Goal: Information Seeking & Learning: Learn about a topic

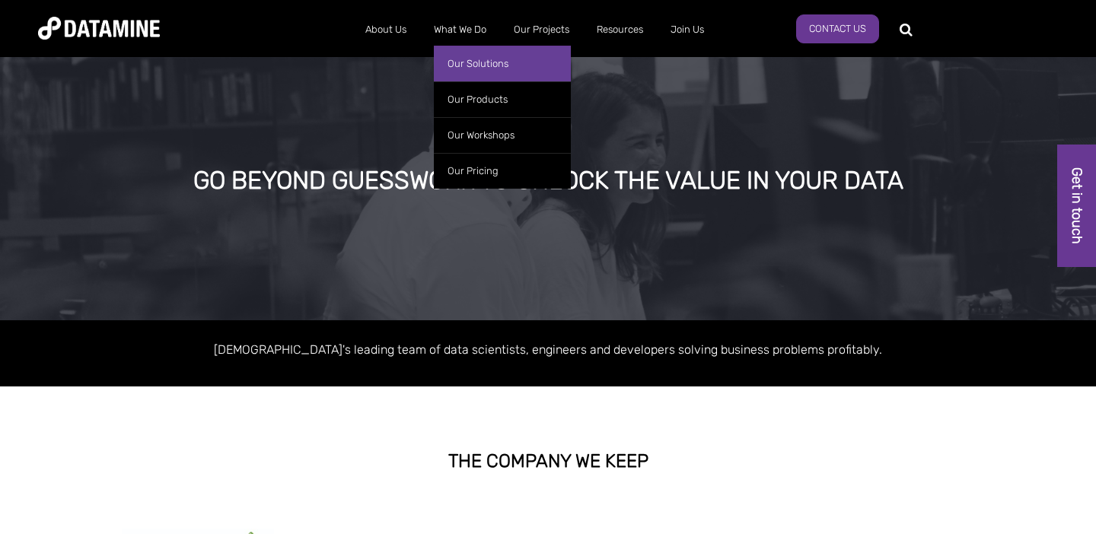
click at [476, 73] on link "Our Solutions" at bounding box center [502, 64] width 137 height 36
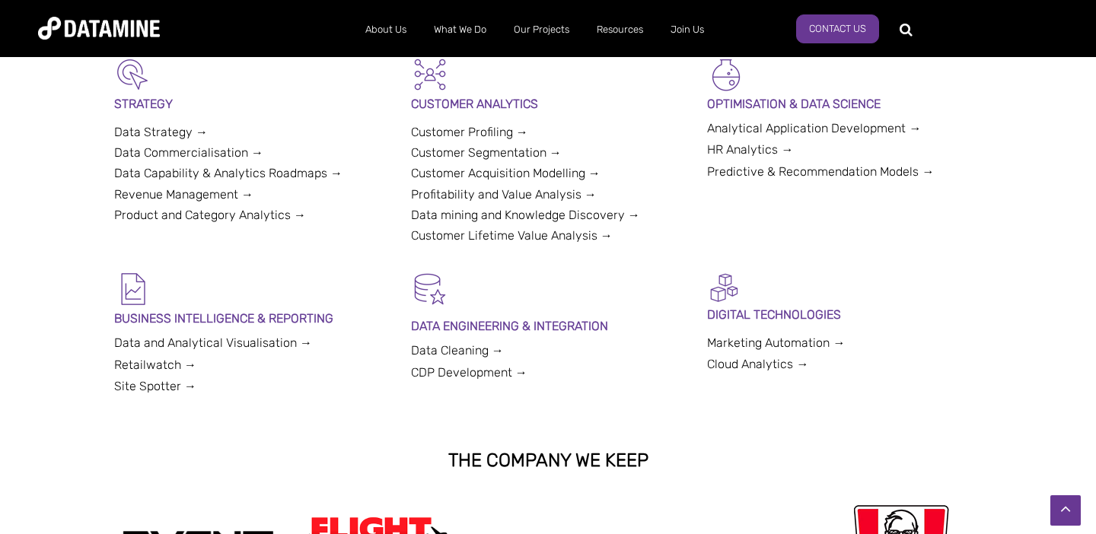
scroll to position [405, 0]
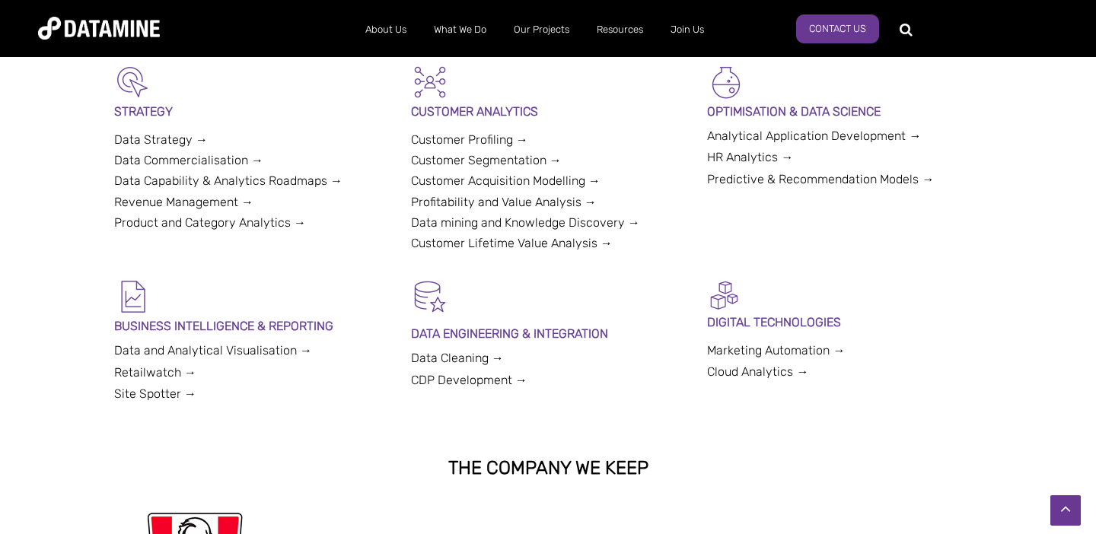
click at [150, 137] on link "Data Strategy →" at bounding box center [161, 139] width 94 height 14
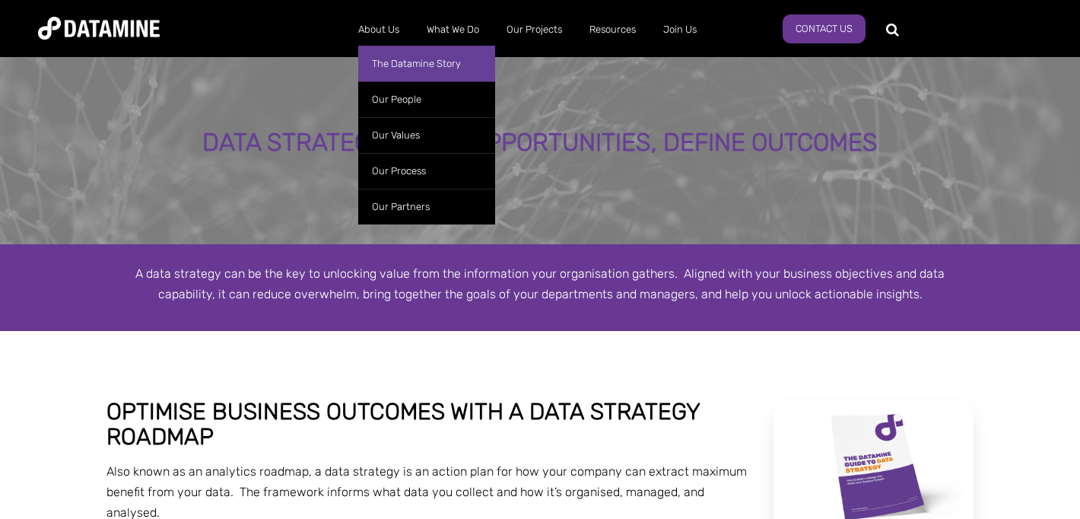
click at [402, 64] on link "The Datamine Story" at bounding box center [426, 64] width 137 height 36
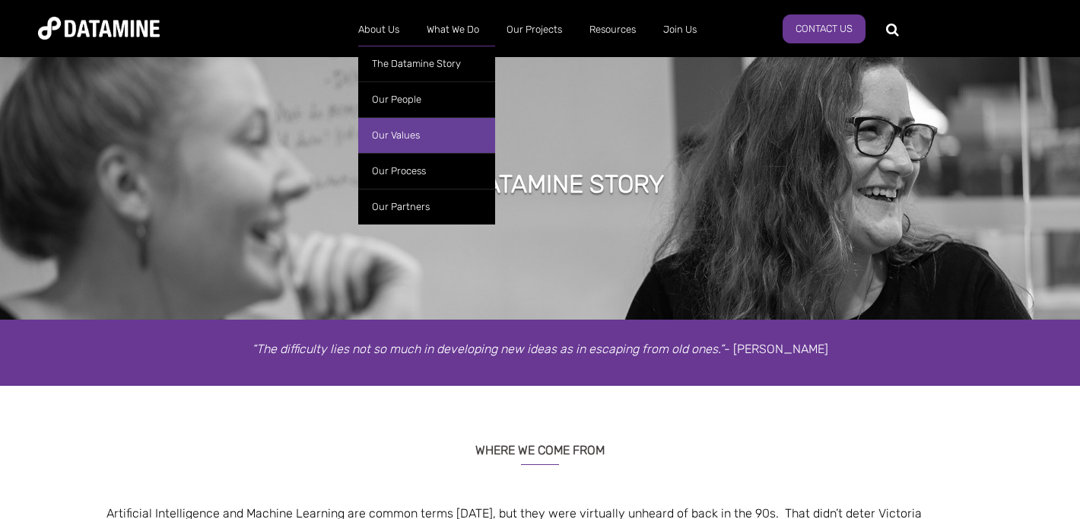
click at [423, 129] on link "Our Values" at bounding box center [426, 135] width 137 height 36
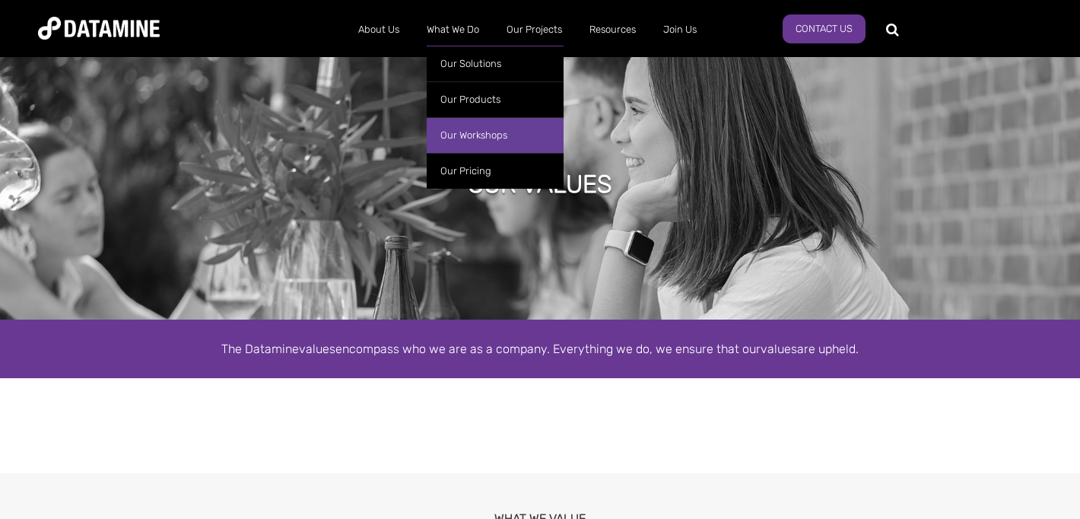
click at [476, 129] on link "Our Workshops" at bounding box center [495, 135] width 137 height 36
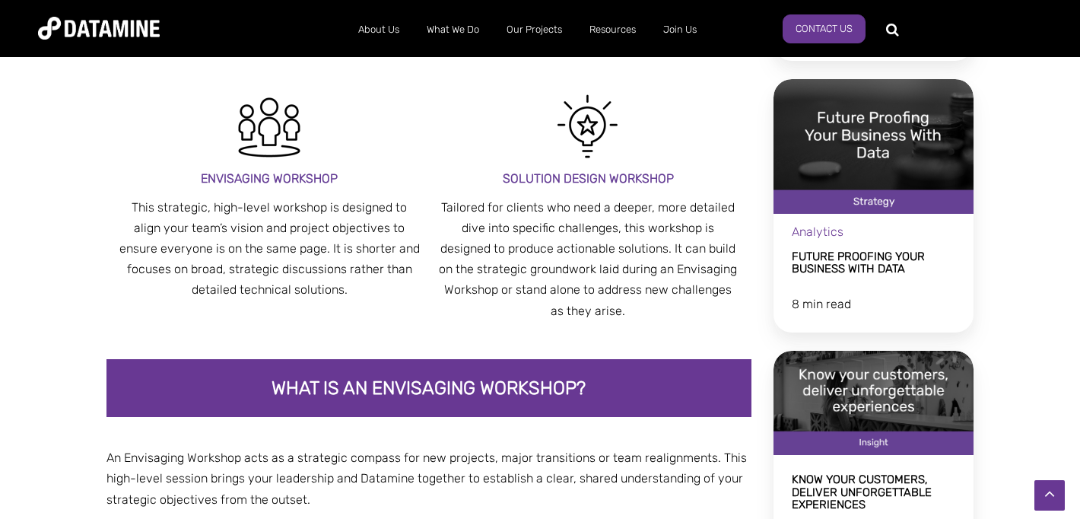
scroll to position [843, 0]
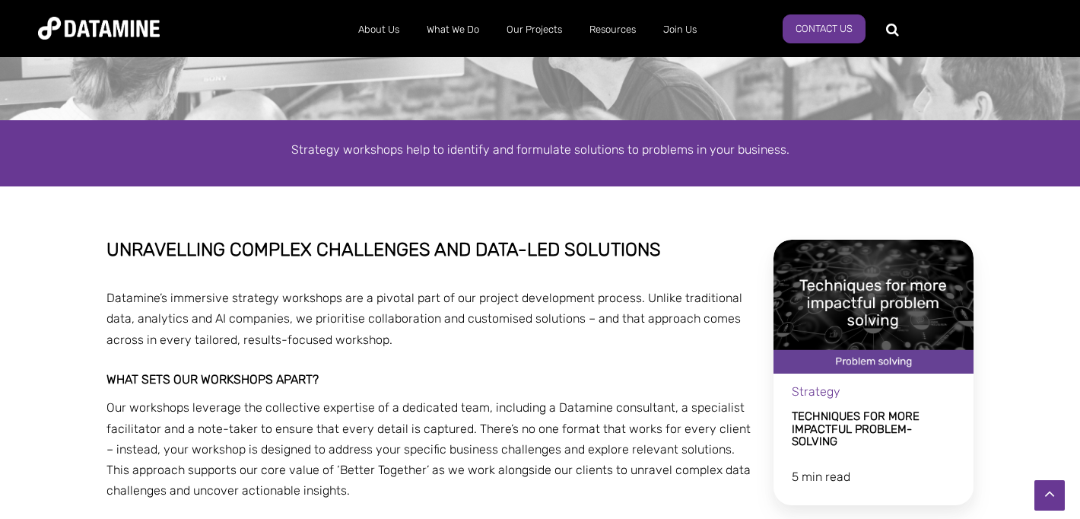
scroll to position [0, 0]
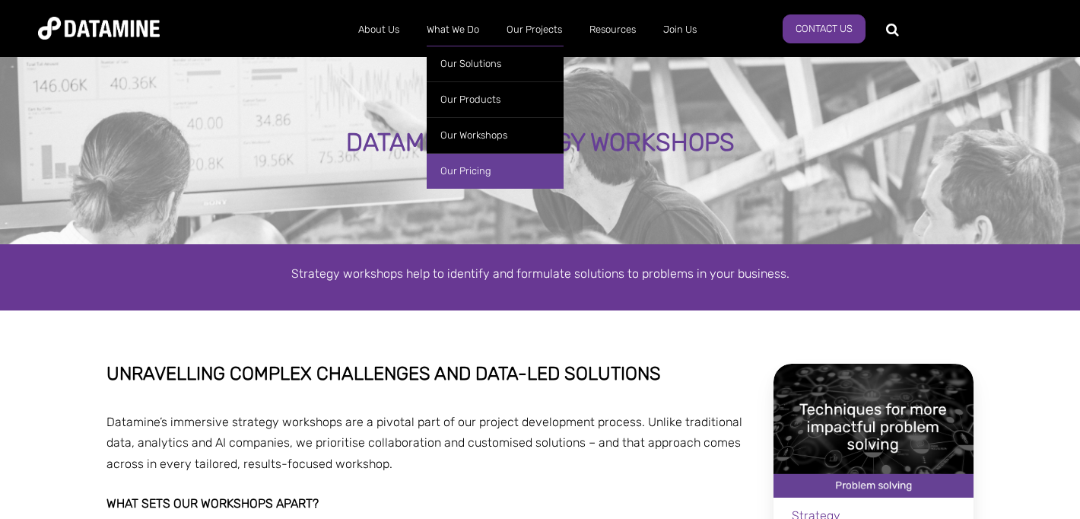
click at [471, 180] on link "Our Pricing" at bounding box center [495, 171] width 137 height 36
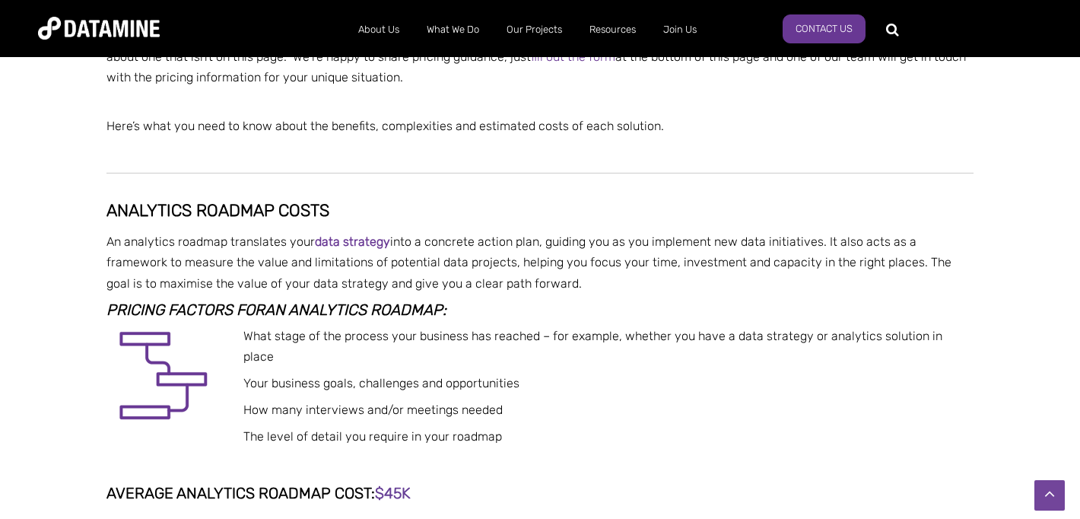
scroll to position [662, 0]
